Goal: Book appointment/travel/reservation

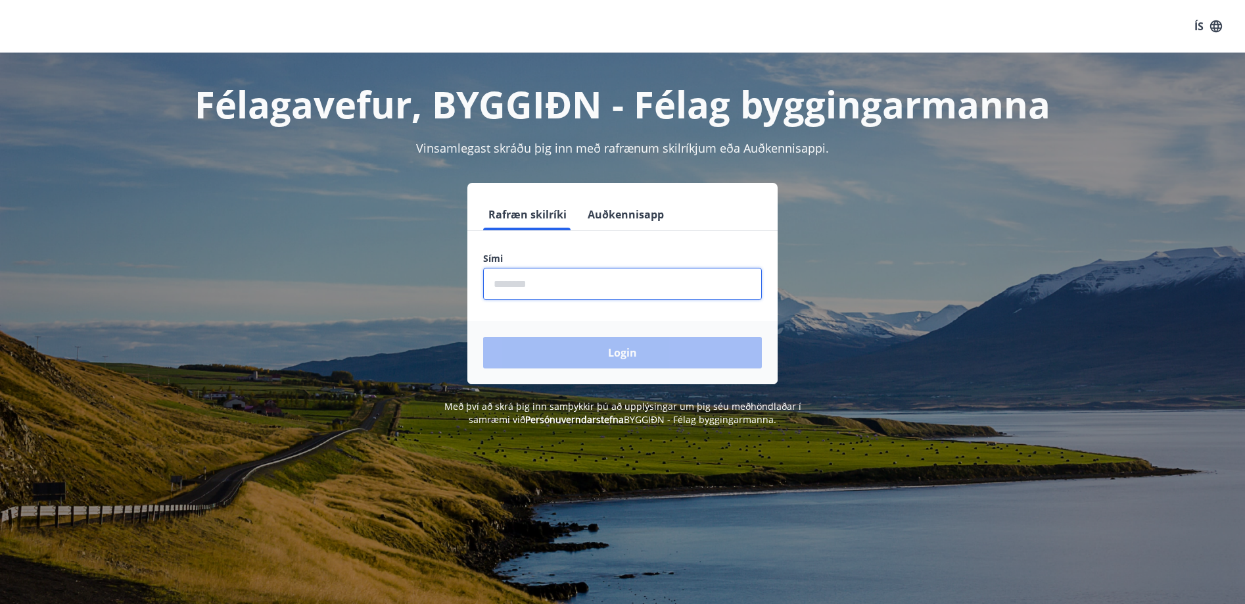
click at [620, 298] on input "phone" at bounding box center [622, 284] width 279 height 32
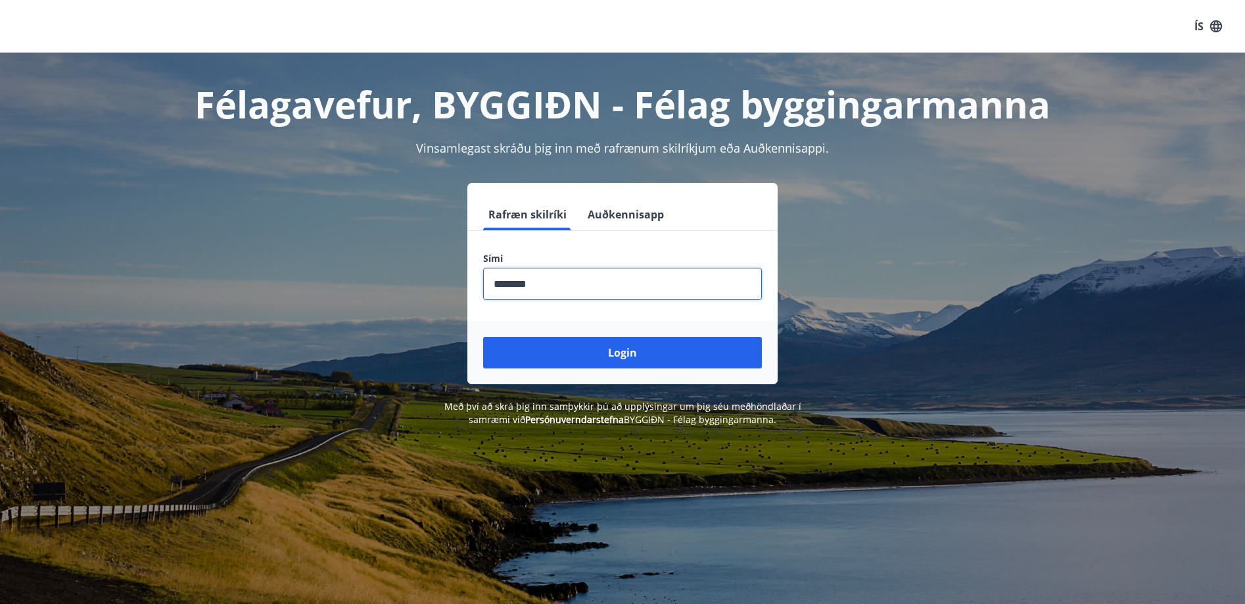
type input "********"
click at [623, 352] on button "Login" at bounding box center [622, 353] width 279 height 32
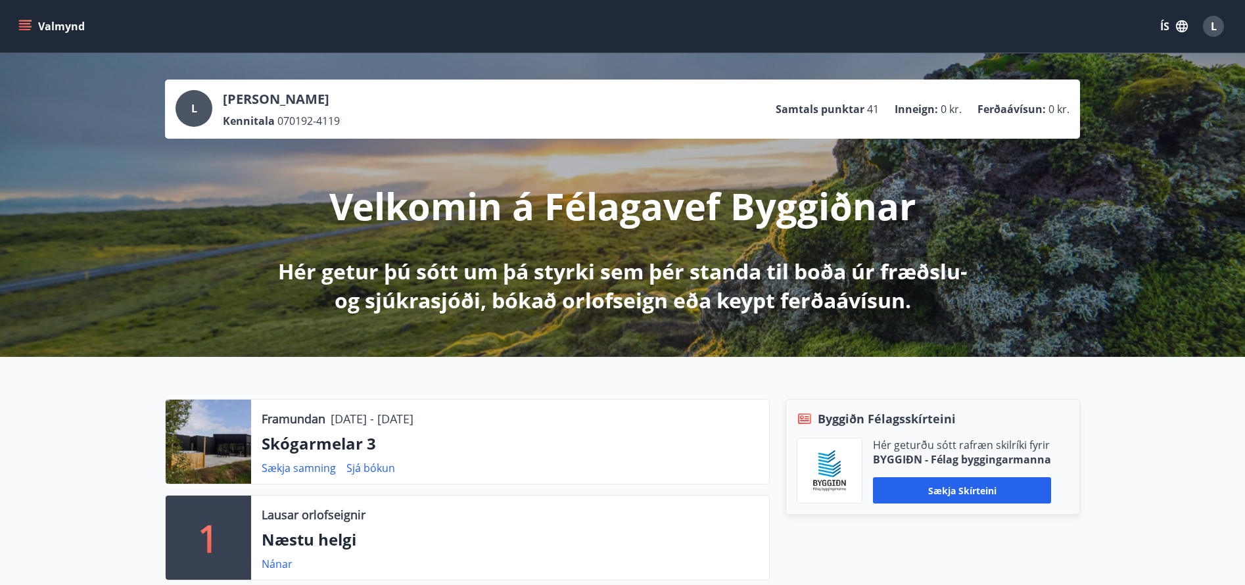
click at [25, 24] on icon "menu" at bounding box center [25, 23] width 12 height 1
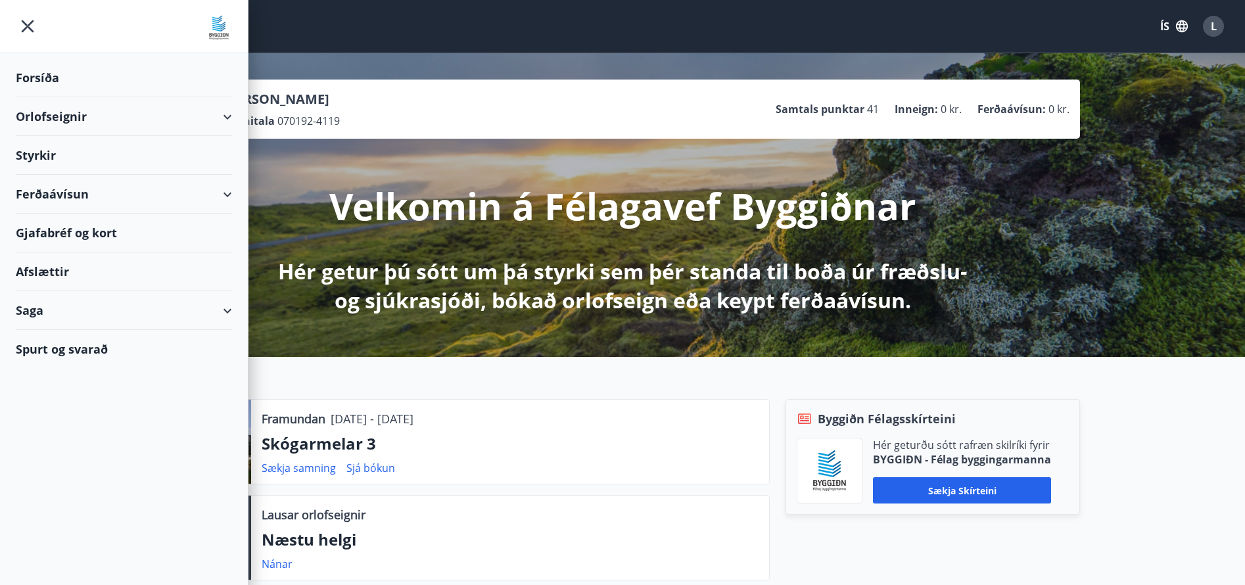
click at [95, 109] on div "Orlofseignir" at bounding box center [124, 116] width 216 height 39
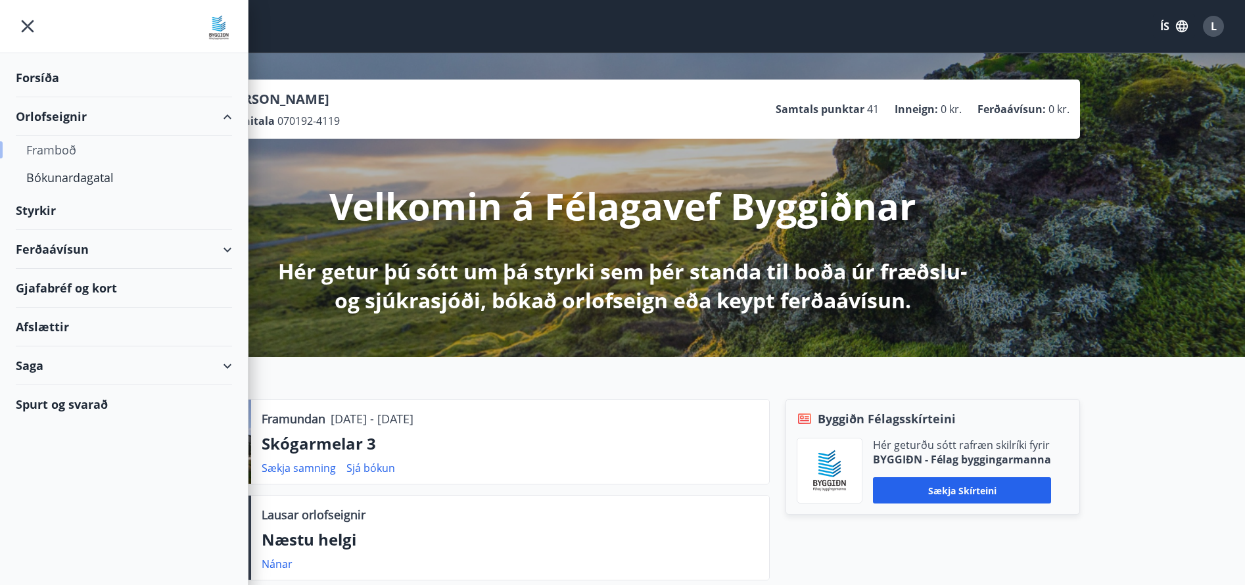
click at [76, 149] on div "Framboð" at bounding box center [123, 150] width 195 height 28
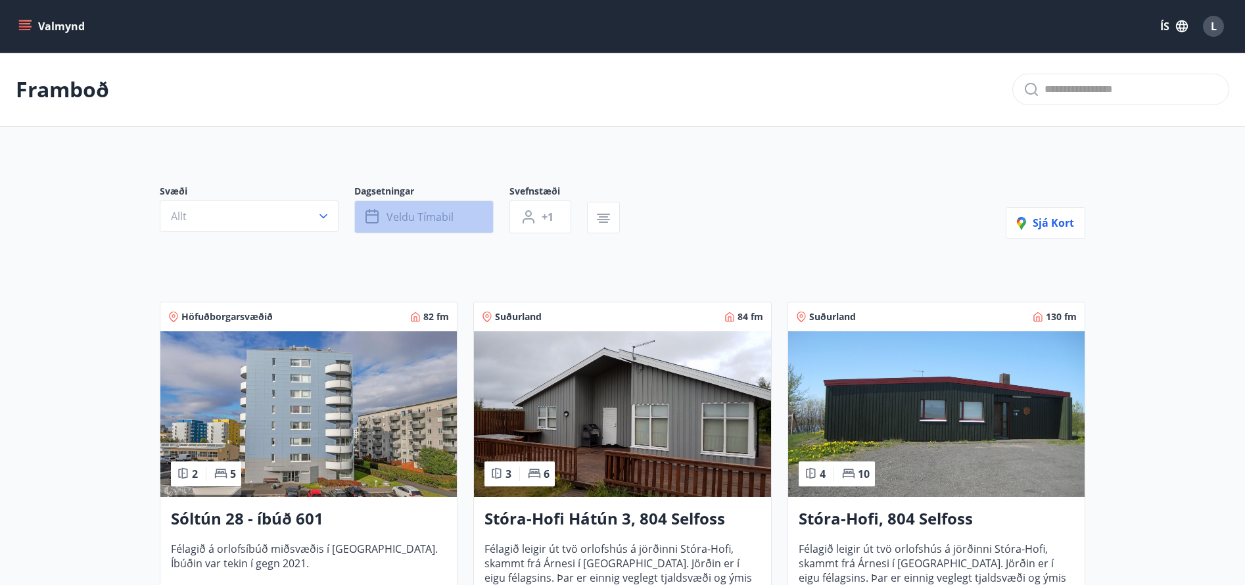
click at [396, 219] on span "Veldu tímabil" at bounding box center [420, 217] width 67 height 14
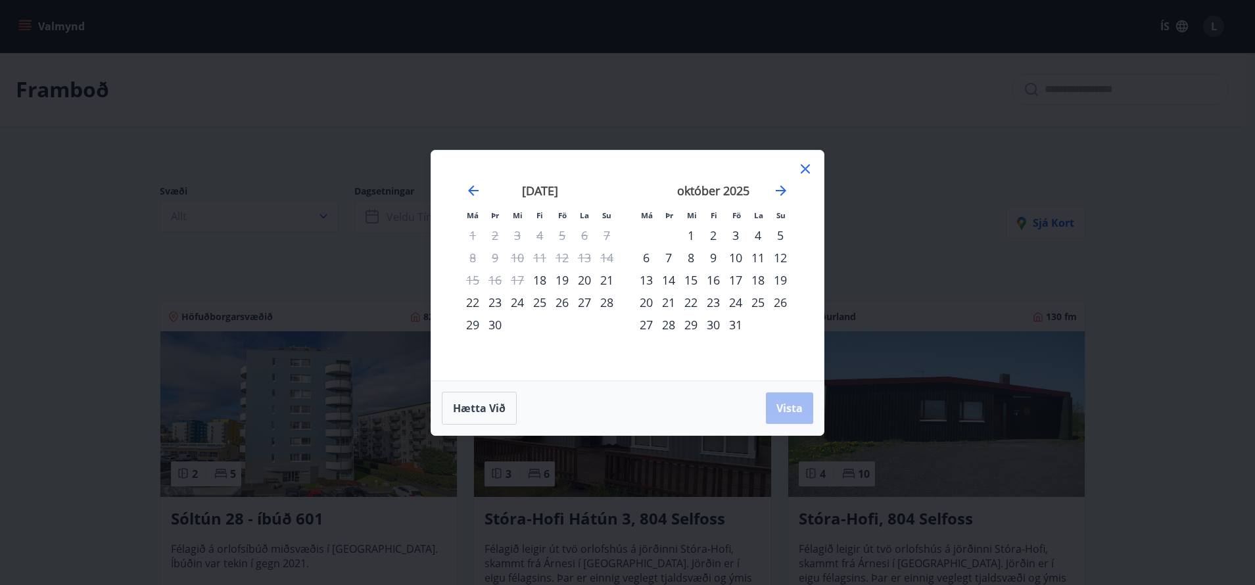
click at [838, 195] on div "Má Þr Mi Fi Fö La Su Má Þr Mi Fi Fö La Su [DATE] 1 2 3 4 5 6 7 8 9 10 11 12 13 …" at bounding box center [627, 292] width 1255 height 585
click at [804, 168] on icon at bounding box center [806, 169] width 16 height 16
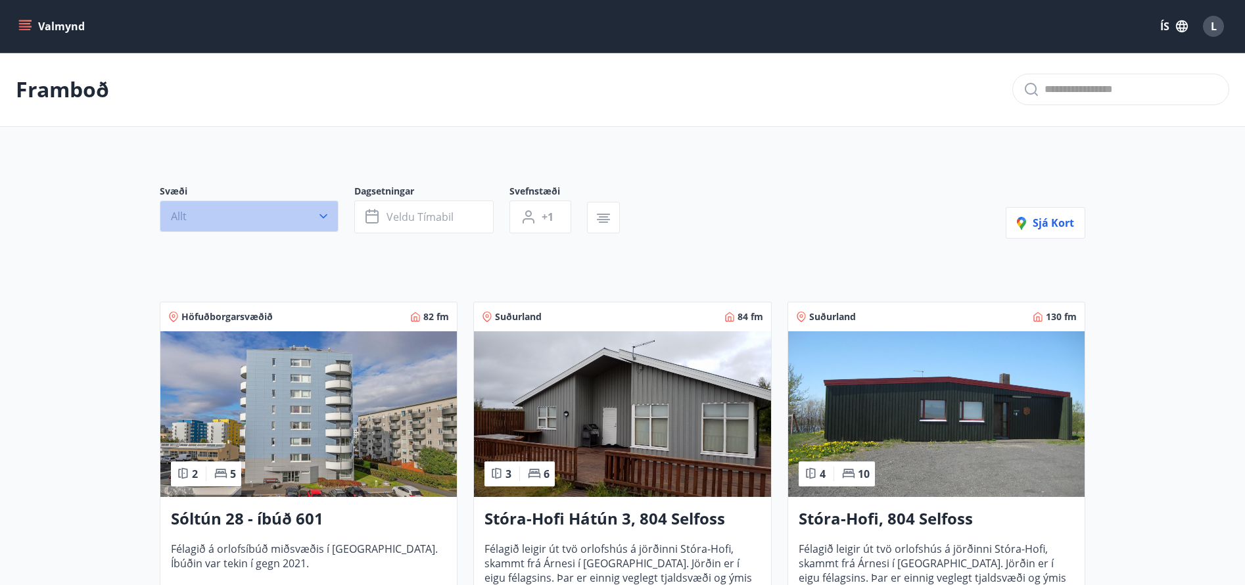
click at [320, 221] on icon "button" at bounding box center [323, 216] width 13 height 13
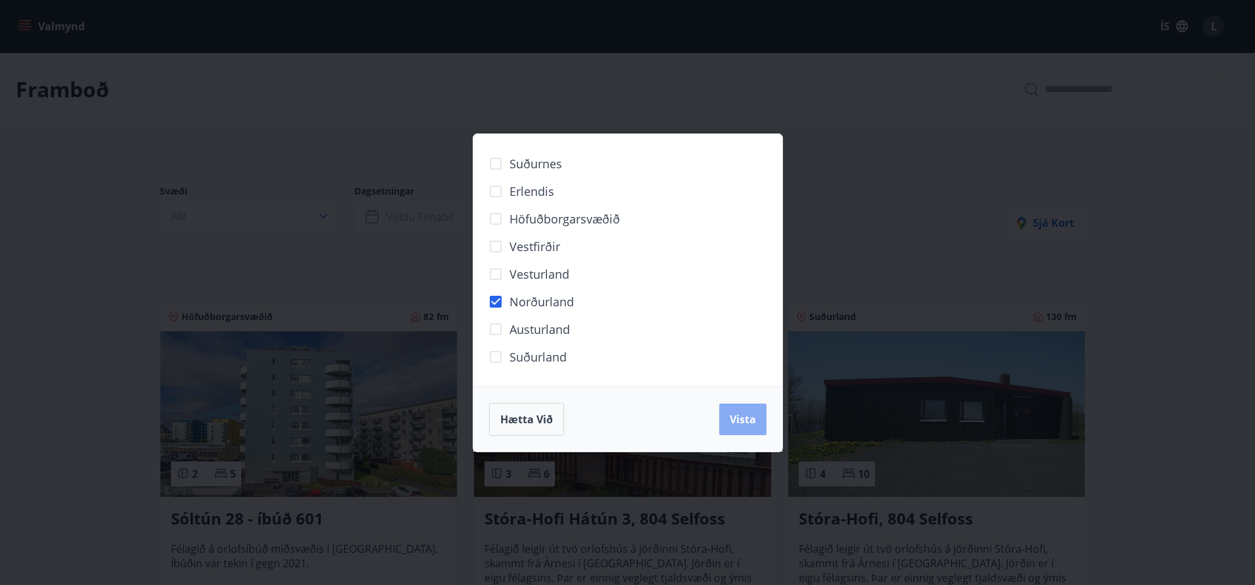
click at [740, 431] on button "Vista" at bounding box center [742, 420] width 47 height 32
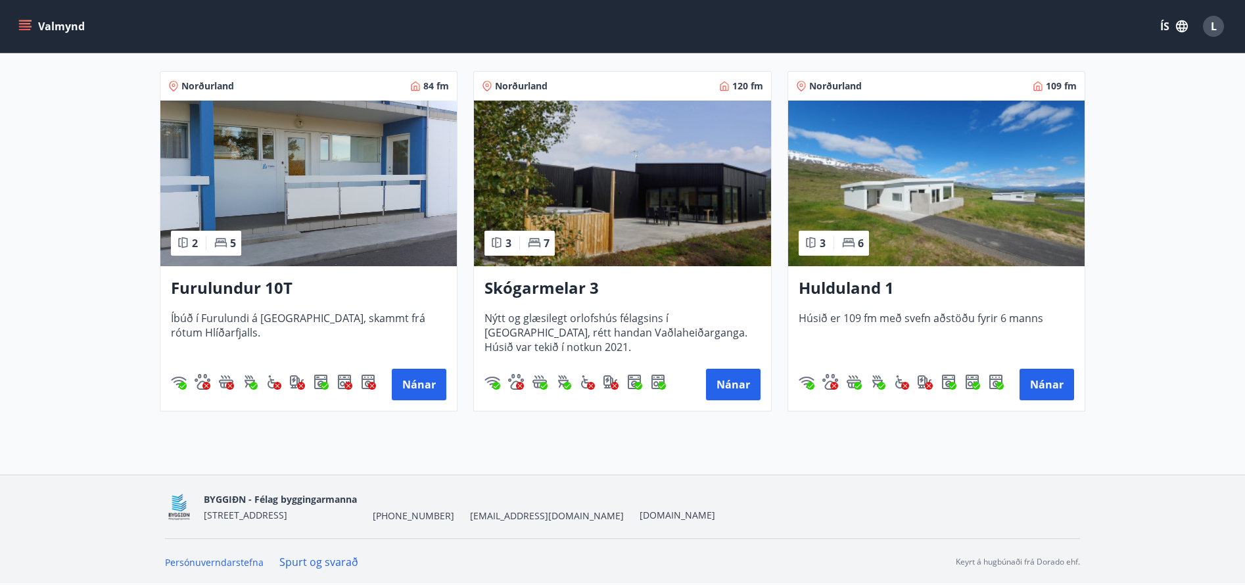
scroll to position [237, 0]
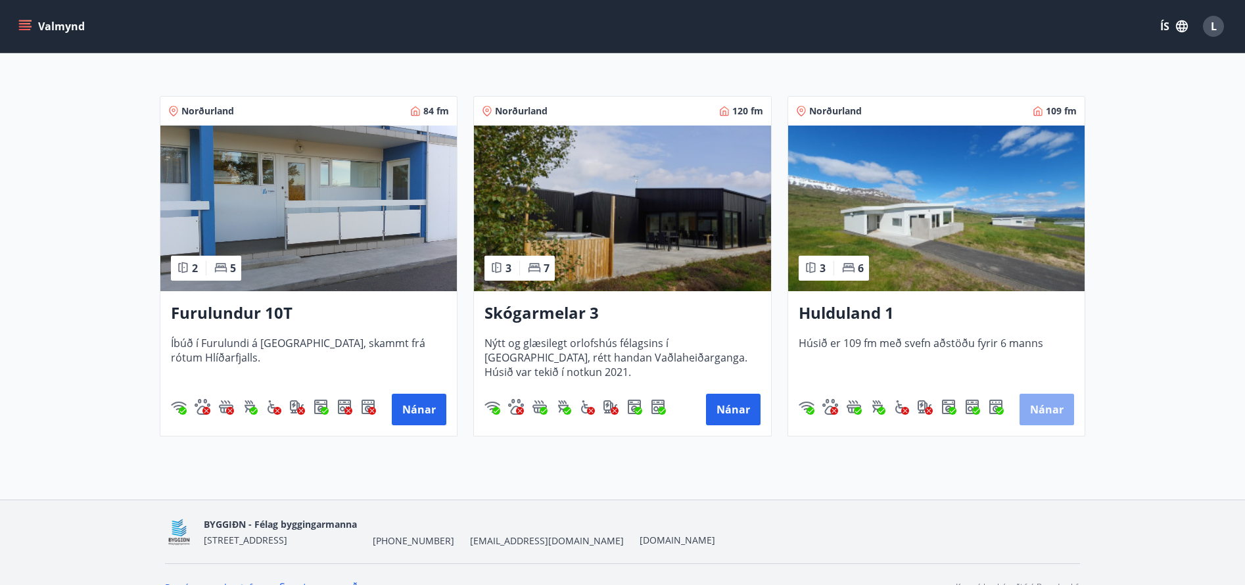
click at [1032, 414] on button "Nánar" at bounding box center [1047, 410] width 55 height 32
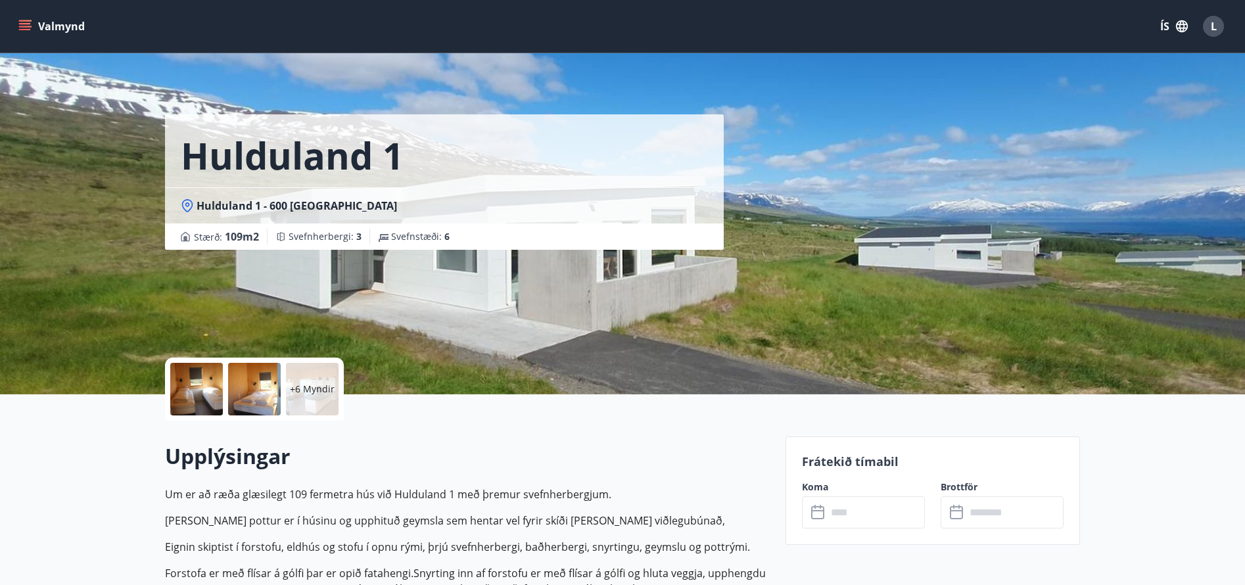
scroll to position [101, 0]
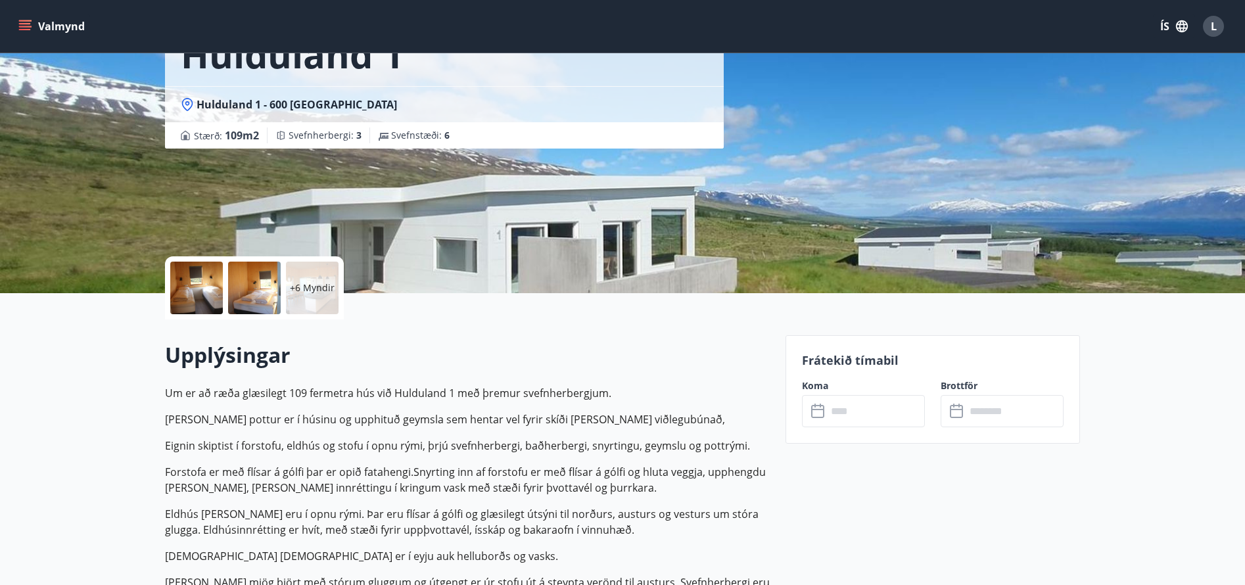
click at [830, 417] on input "text" at bounding box center [876, 411] width 98 height 32
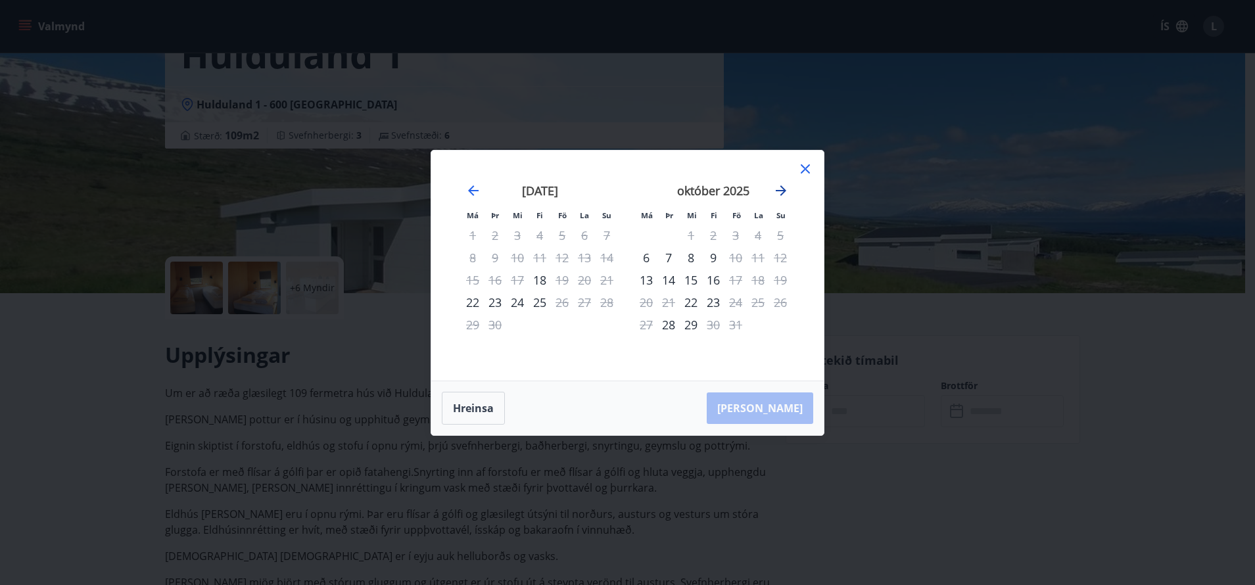
click at [782, 192] on icon "Move forward to switch to the next month." at bounding box center [781, 191] width 16 height 16
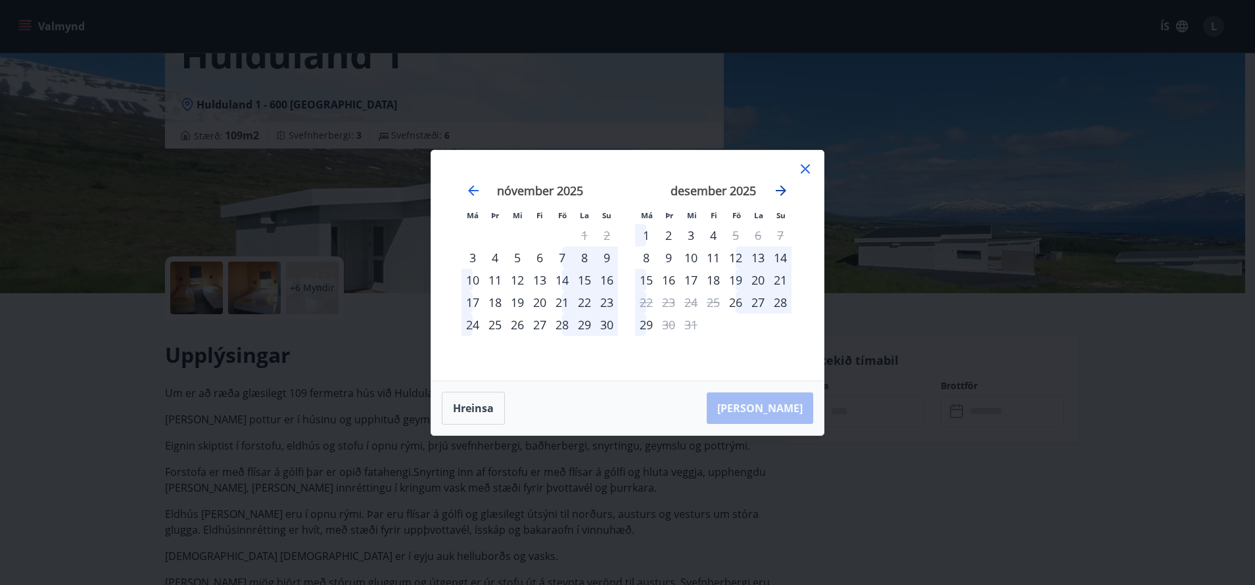
click at [782, 192] on icon "Move forward to switch to the next month." at bounding box center [781, 191] width 16 height 16
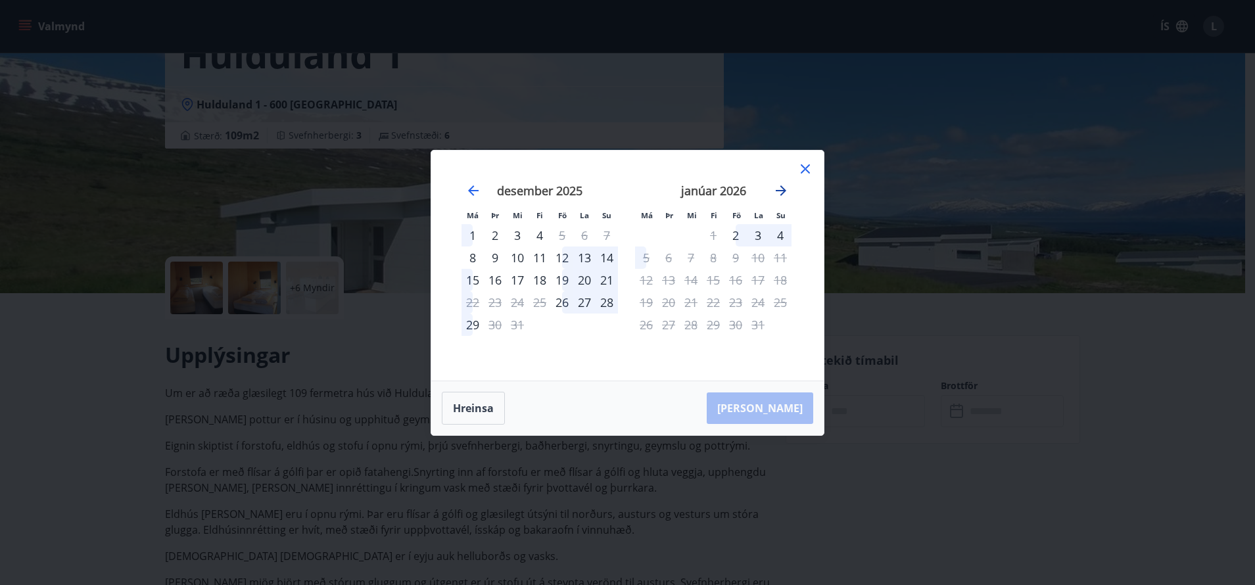
click at [782, 192] on icon "Move forward to switch to the next month." at bounding box center [781, 191] width 16 height 16
click at [472, 187] on icon "Move backward to switch to the previous month." at bounding box center [473, 190] width 11 height 11
click at [473, 187] on icon "Move backward to switch to the previous month." at bounding box center [473, 190] width 11 height 11
click at [473, 184] on icon "Move backward to switch to the previous month." at bounding box center [473, 191] width 16 height 16
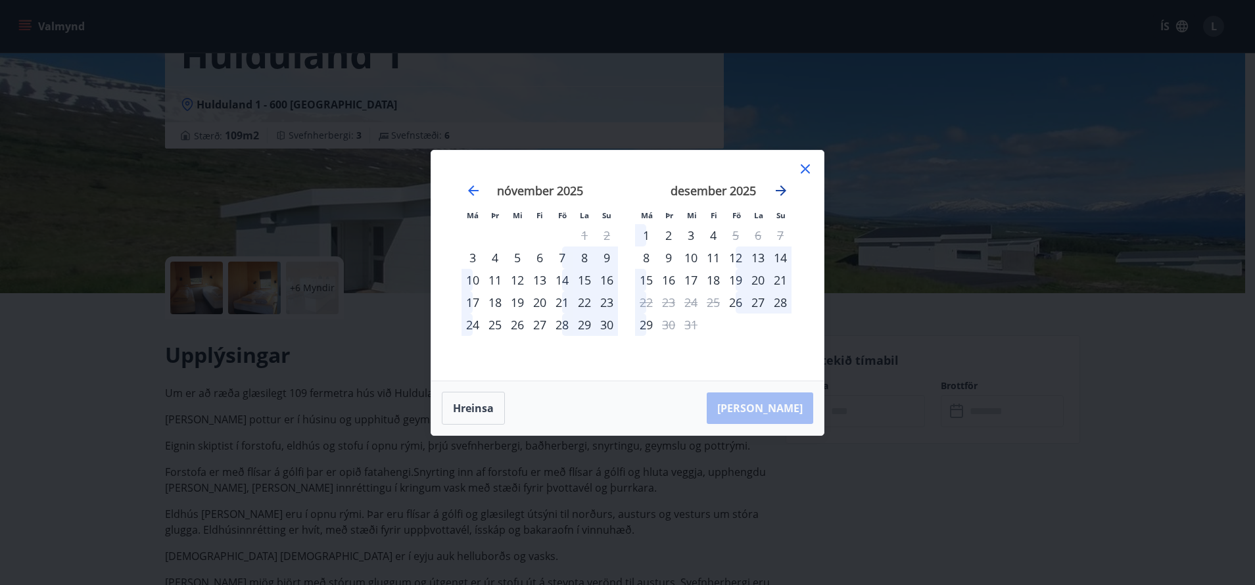
click at [786, 193] on icon "Move forward to switch to the next month." at bounding box center [781, 191] width 16 height 16
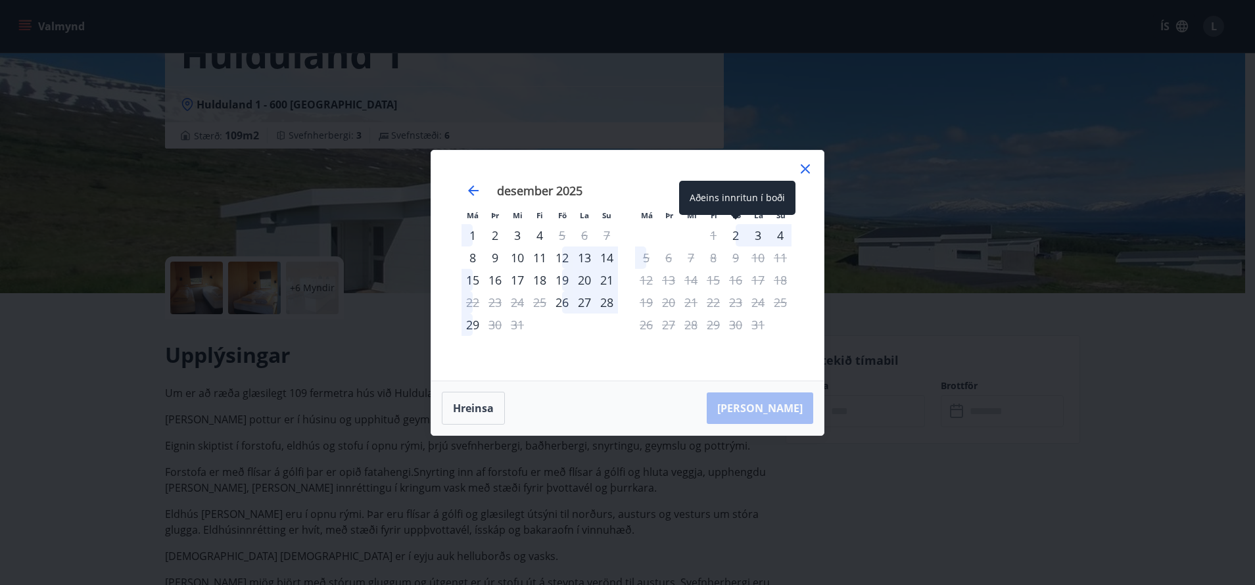
click at [736, 235] on div "2" at bounding box center [736, 235] width 22 height 22
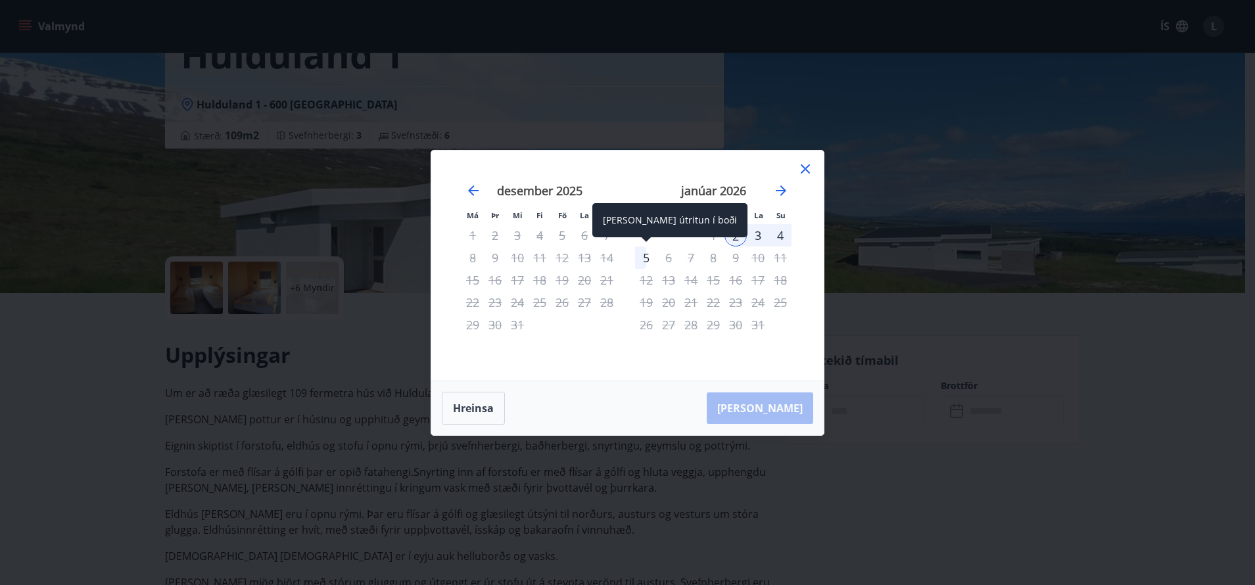
click at [649, 260] on div "5" at bounding box center [646, 258] width 22 height 22
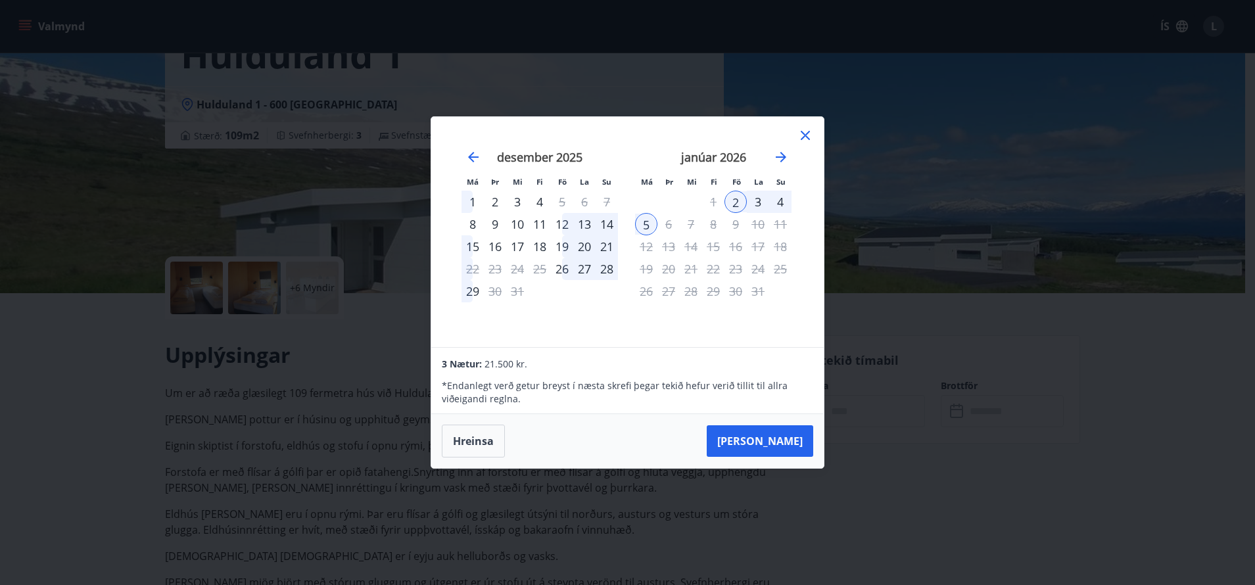
click at [808, 140] on icon at bounding box center [806, 136] width 16 height 16
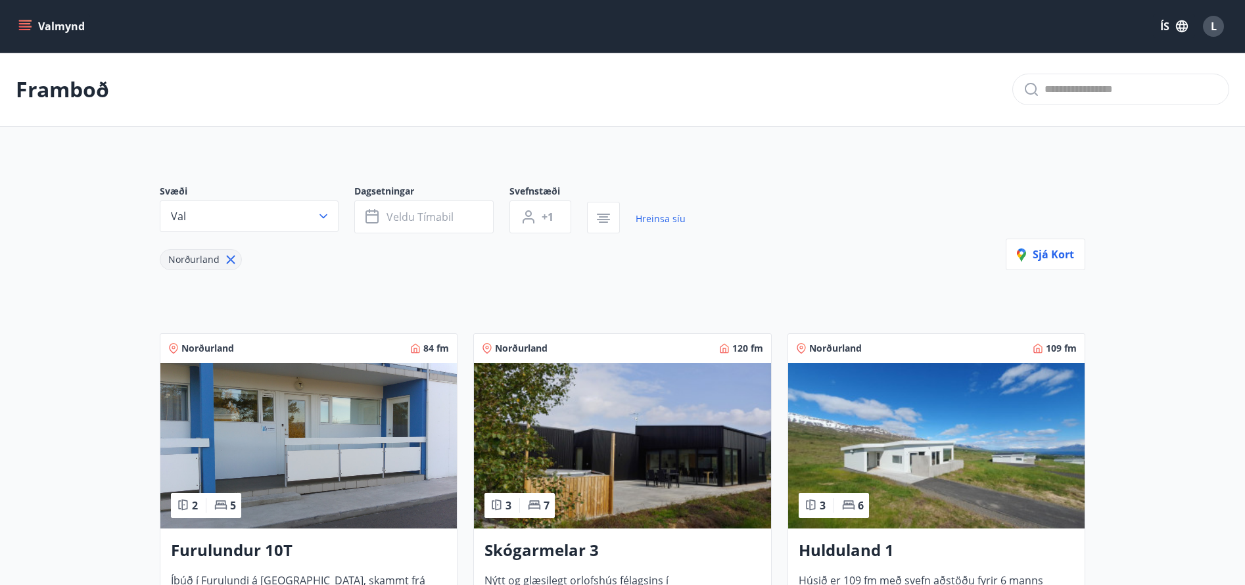
scroll to position [111, 0]
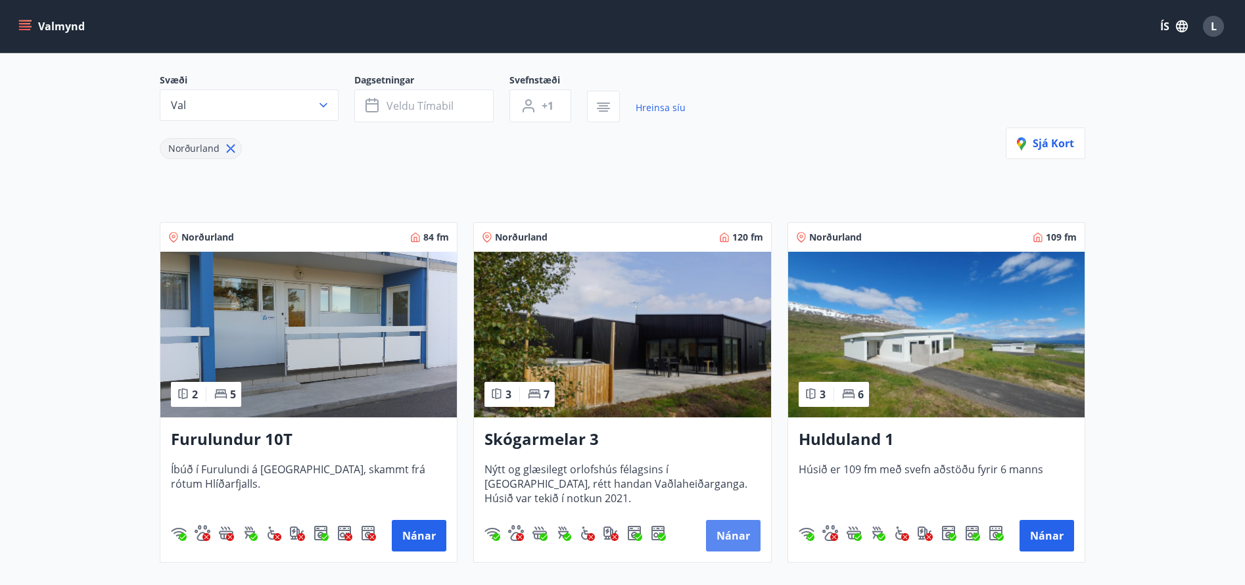
click at [713, 538] on button "Nánar" at bounding box center [733, 536] width 55 height 32
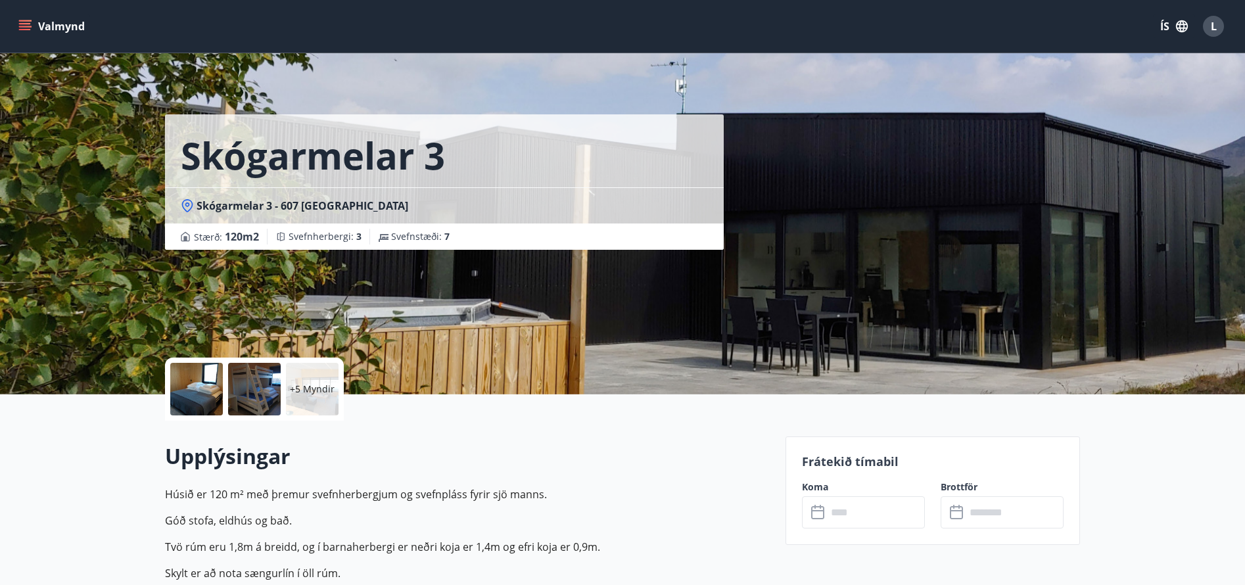
scroll to position [235, 0]
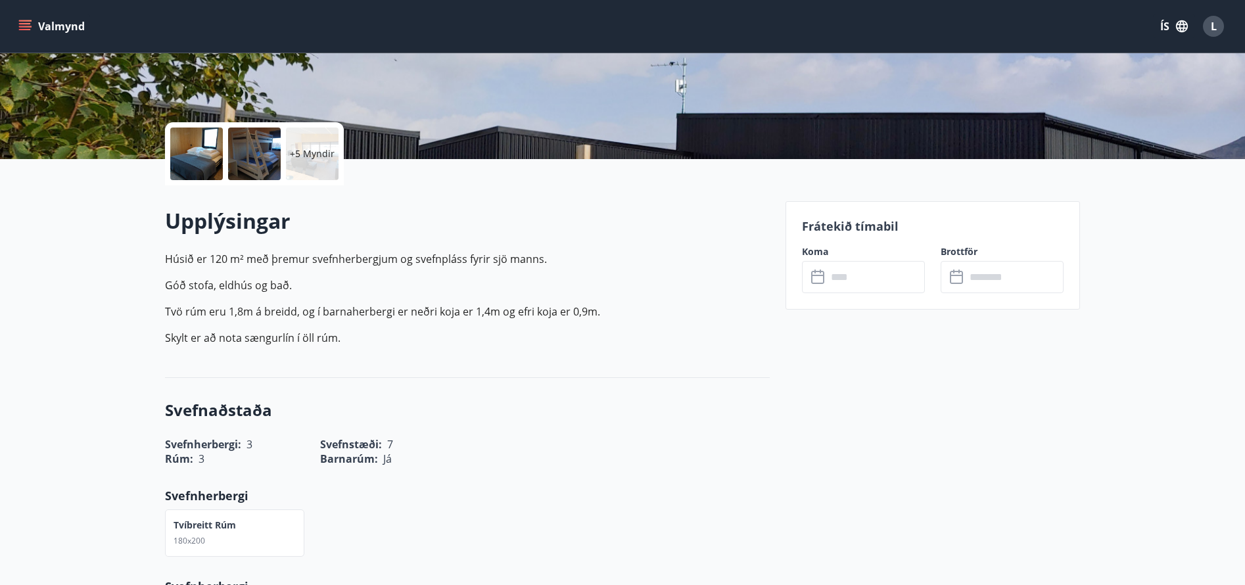
click at [832, 271] on input "text" at bounding box center [876, 277] width 98 height 32
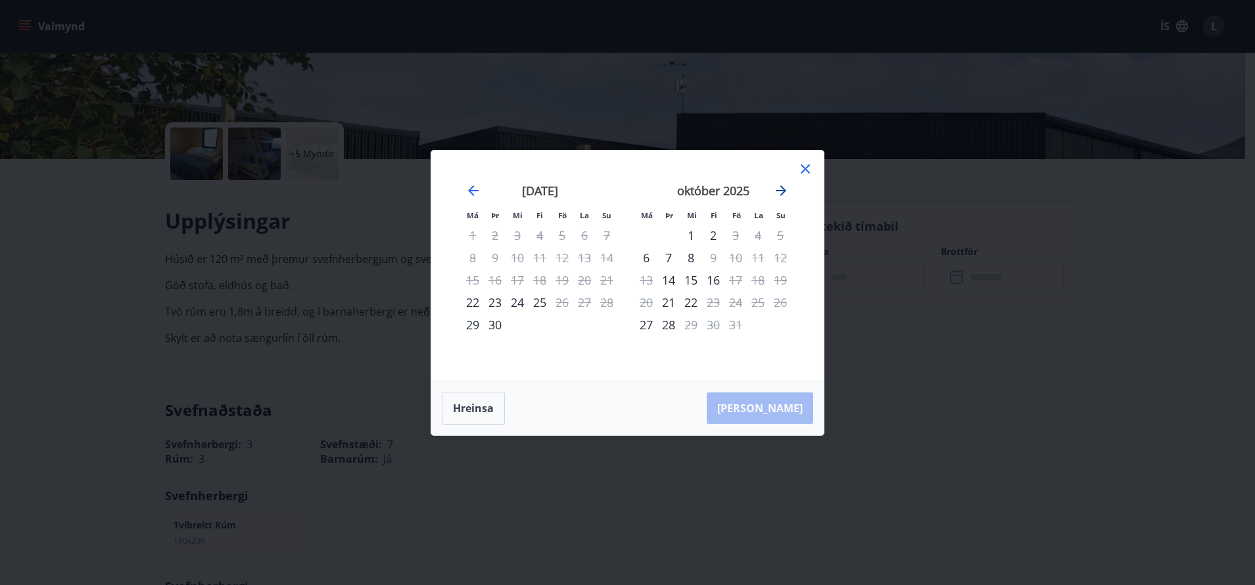
click at [788, 189] on icon "Move forward to switch to the next month." at bounding box center [781, 191] width 16 height 16
click at [788, 187] on icon "Move forward to switch to the next month." at bounding box center [781, 191] width 16 height 16
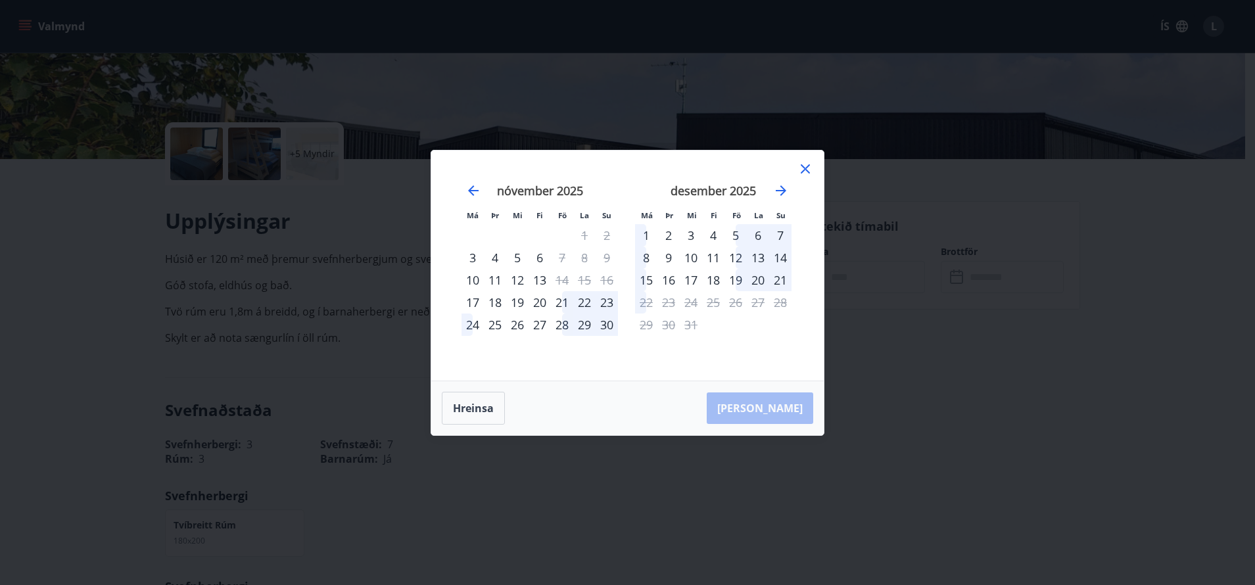
click at [807, 166] on icon at bounding box center [806, 169] width 16 height 16
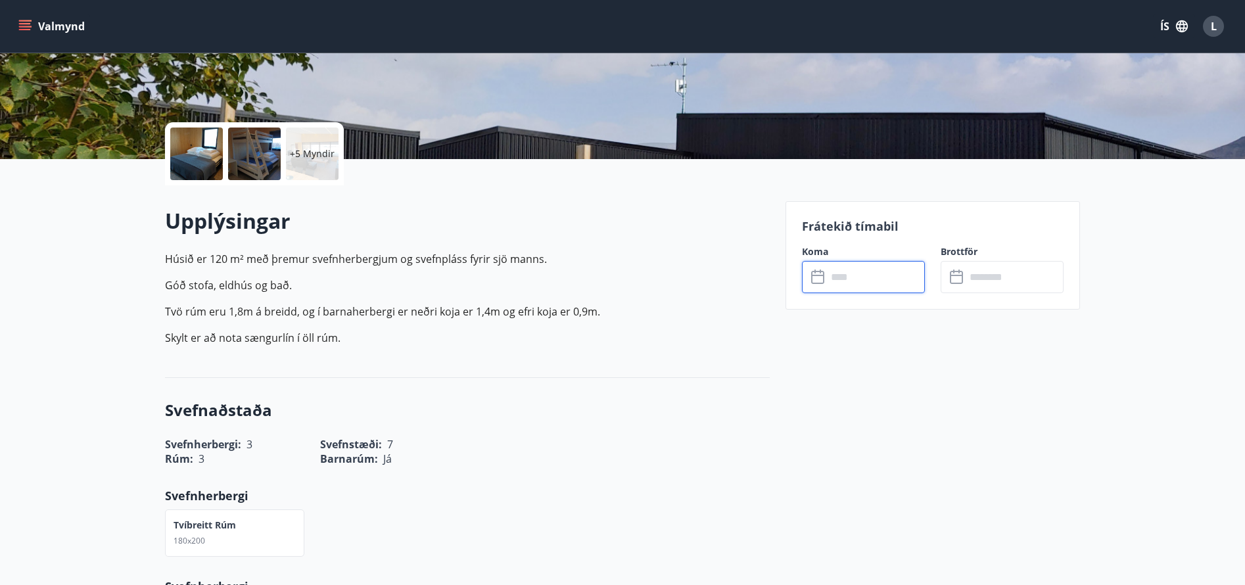
click at [32, 22] on button "Valmynd" at bounding box center [53, 26] width 74 height 24
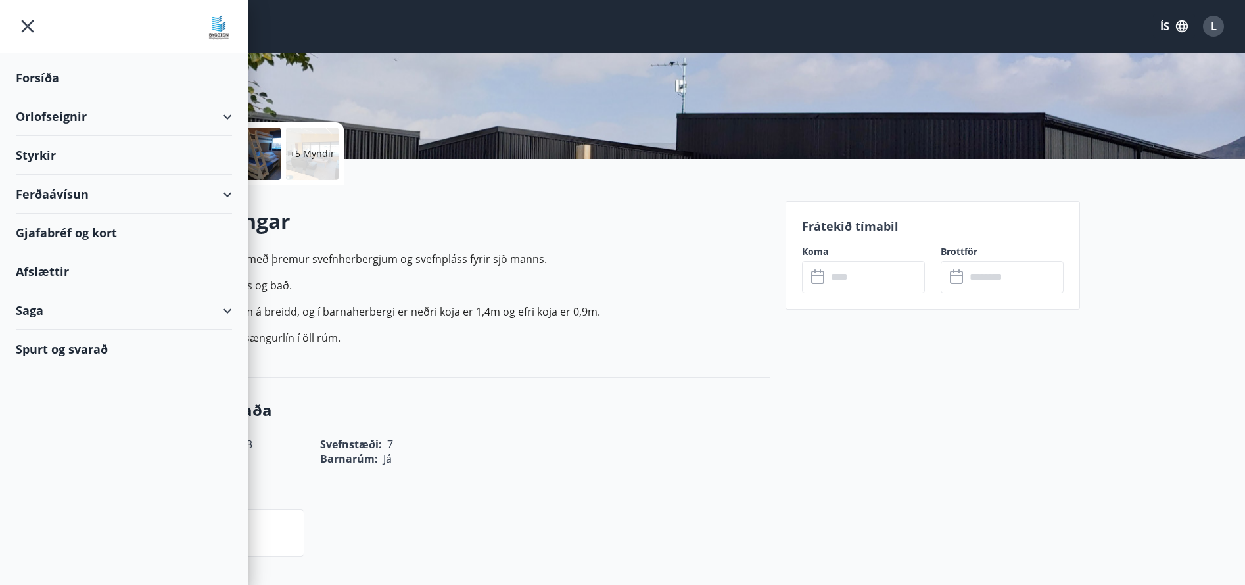
click at [61, 118] on div "Orlofseignir" at bounding box center [124, 116] width 216 height 39
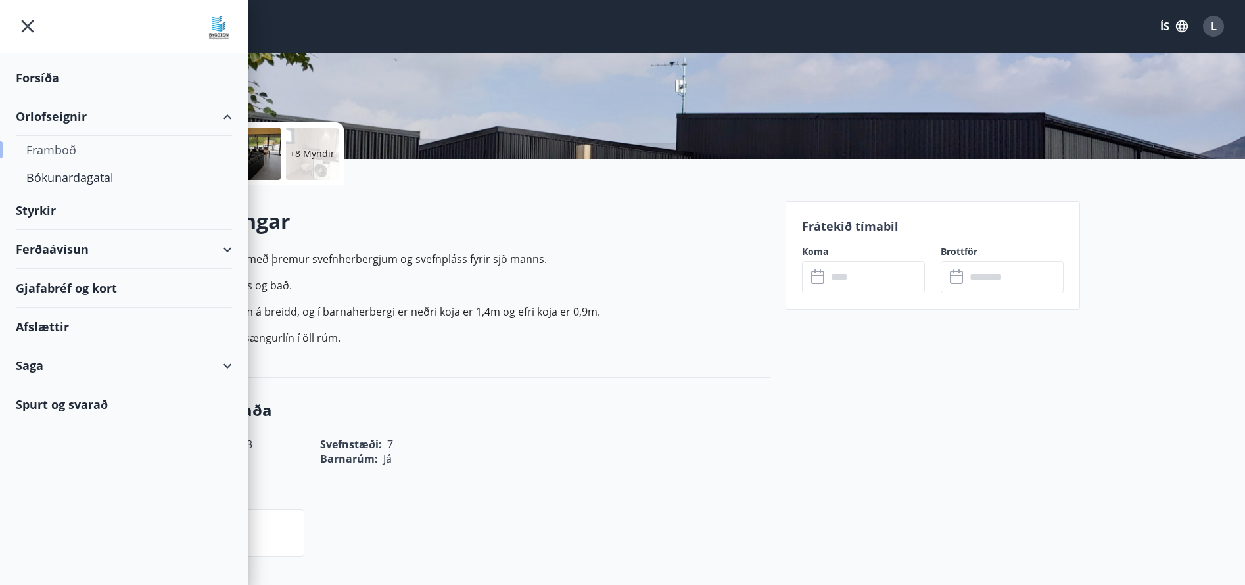
click at [53, 149] on div "Framboð" at bounding box center [123, 150] width 195 height 28
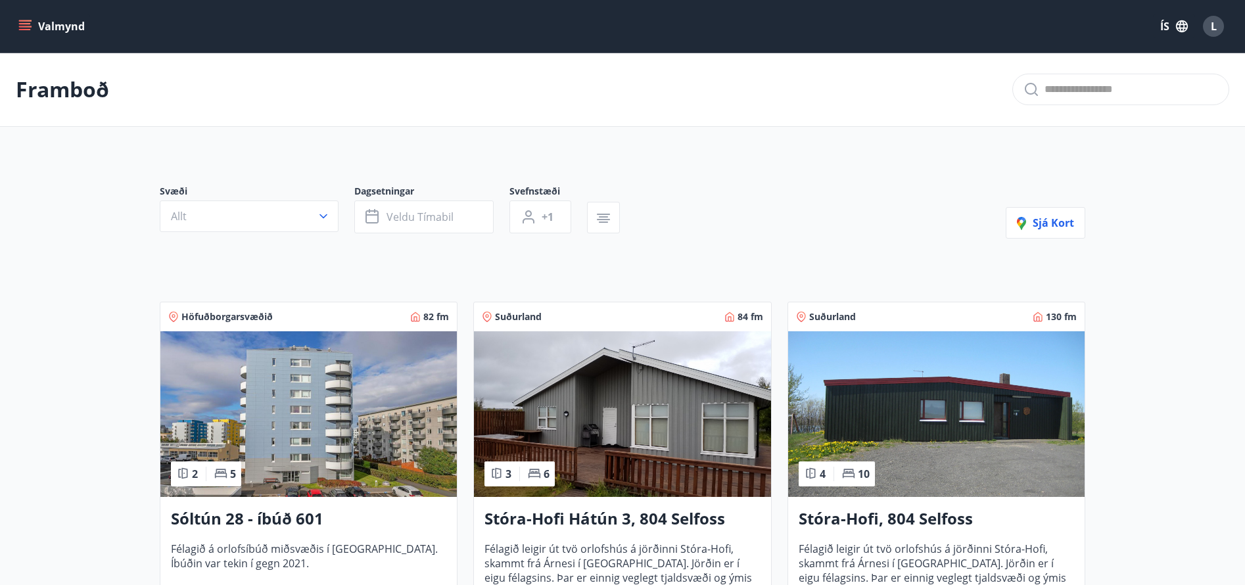
click at [59, 30] on button "Valmynd" at bounding box center [53, 26] width 74 height 24
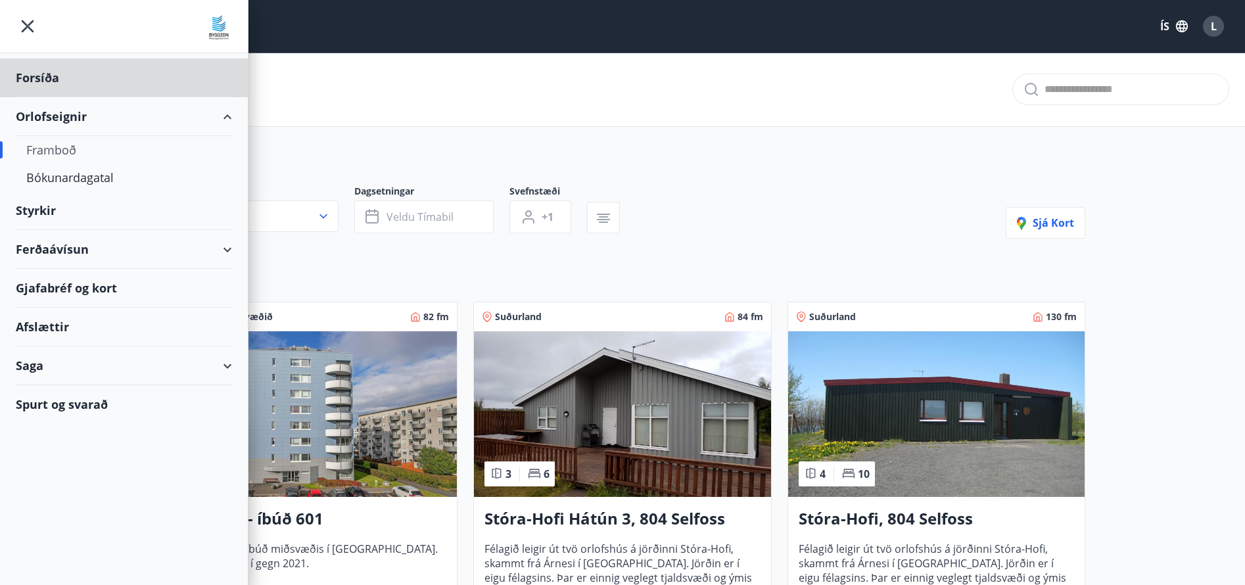
click at [97, 219] on div "Styrkir" at bounding box center [124, 210] width 216 height 39
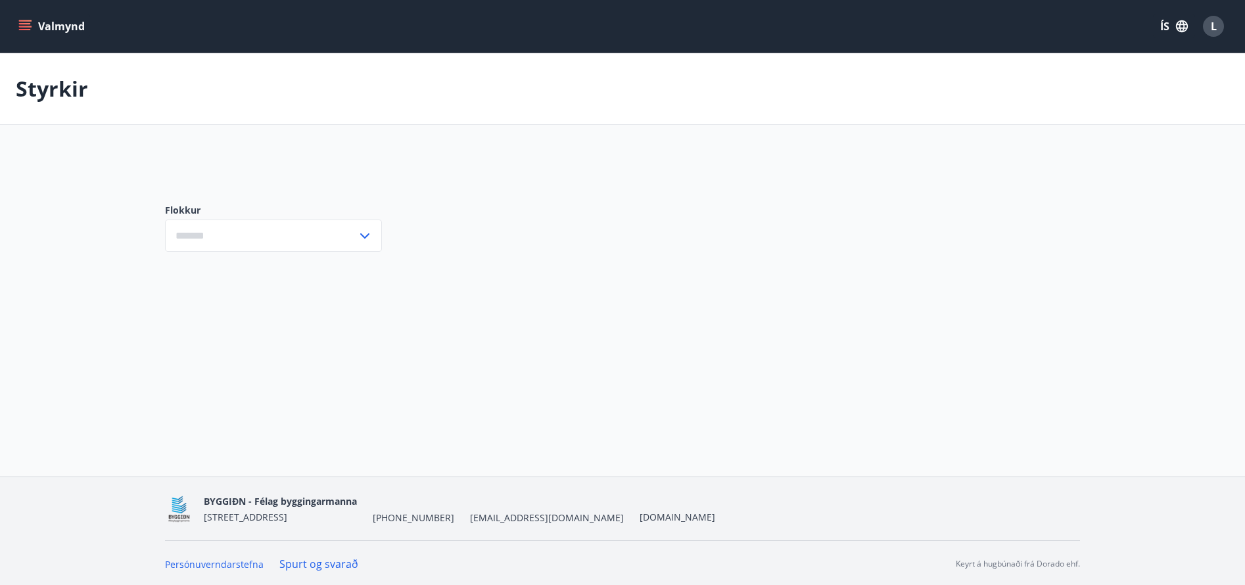
type input "***"
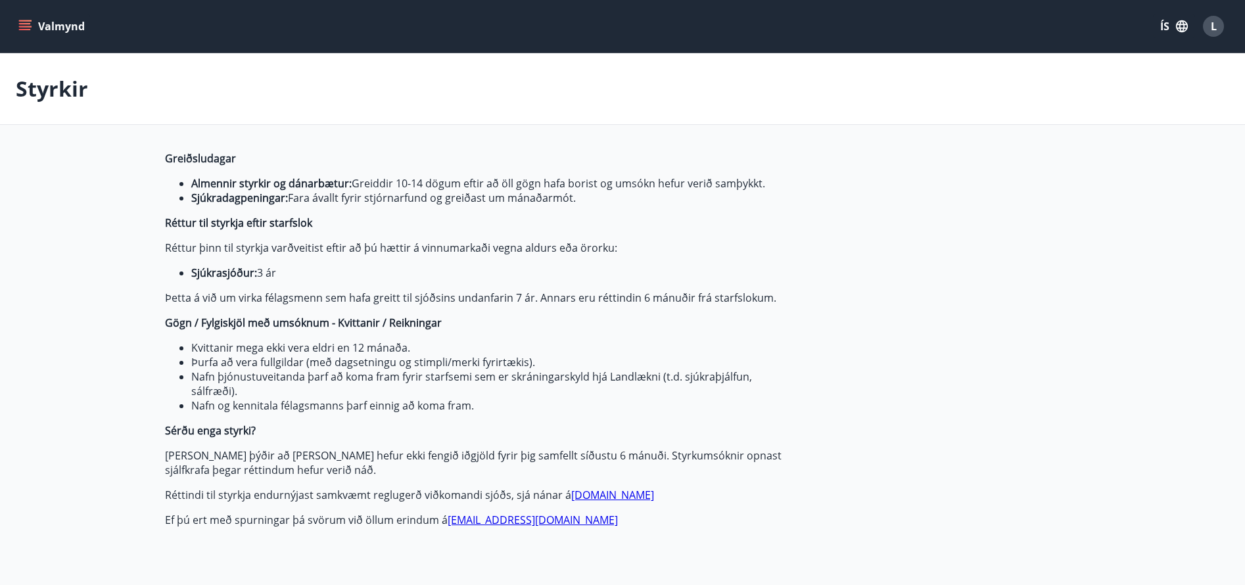
click at [34, 25] on button "Valmynd" at bounding box center [53, 26] width 74 height 24
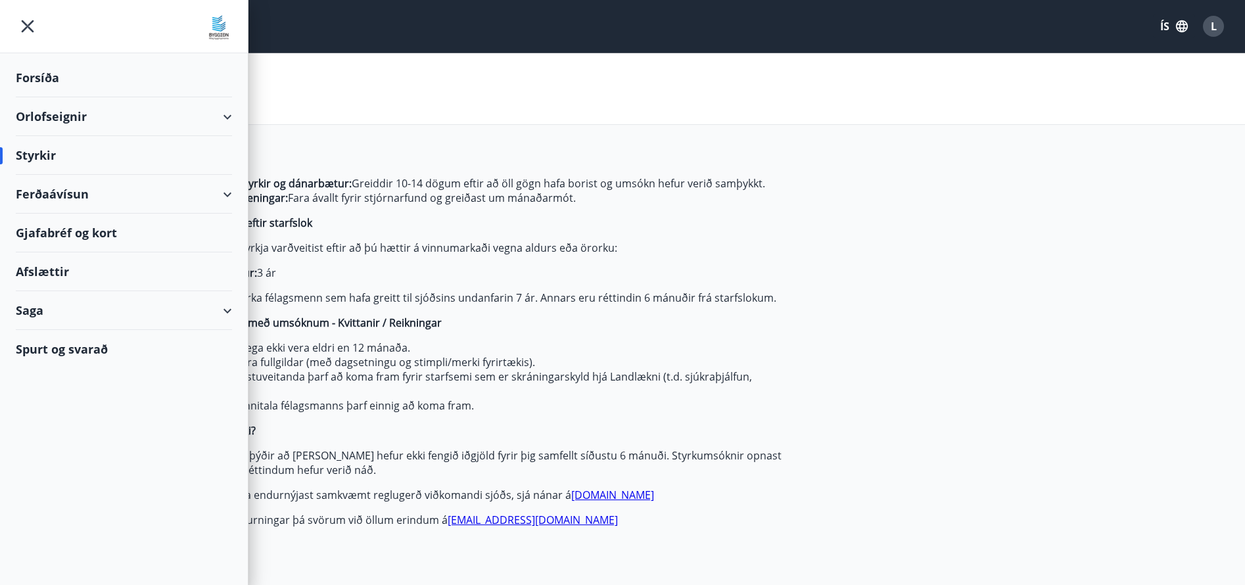
click at [74, 268] on div "Afslættir" at bounding box center [124, 271] width 216 height 39
